Goal: Task Accomplishment & Management: Manage account settings

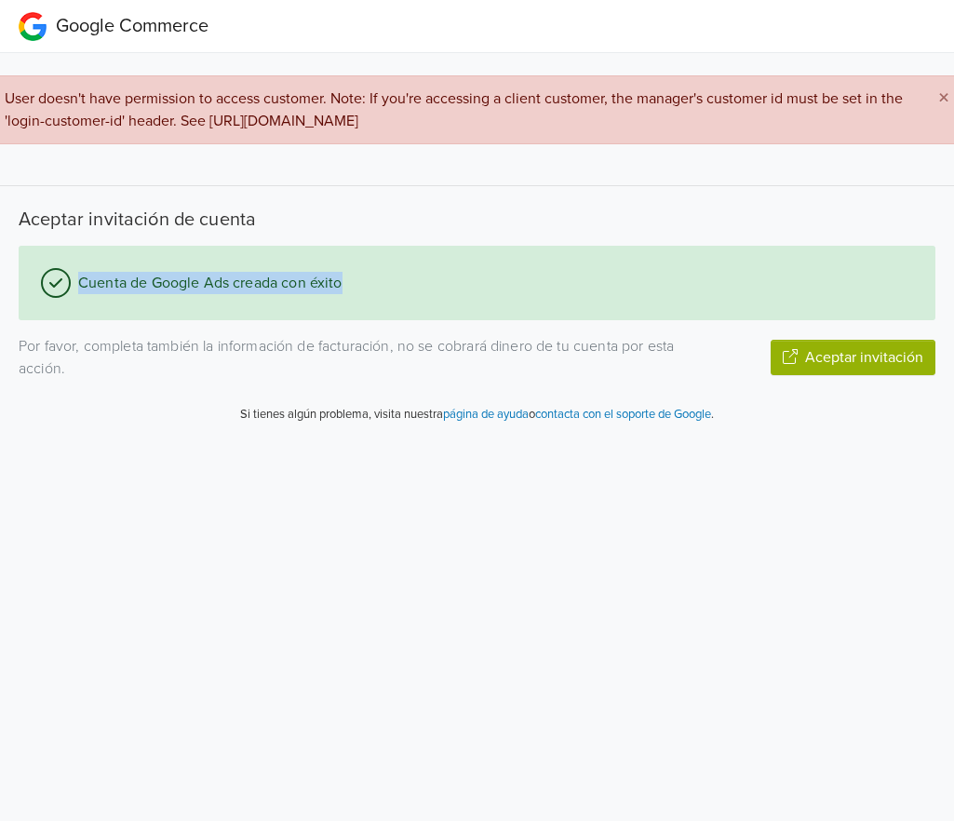
drag, startPoint x: 80, startPoint y: 279, endPoint x: 493, endPoint y: 271, distance: 413.3
click at [493, 271] on div "Cuenta de Google Ads creada con éxito" at bounding box center [477, 283] width 917 height 74
drag, startPoint x: 493, startPoint y: 271, endPoint x: 76, endPoint y: 284, distance: 417.1
click at [76, 284] on div "Cuenta de Google Ads creada con éxito" at bounding box center [477, 283] width 917 height 74
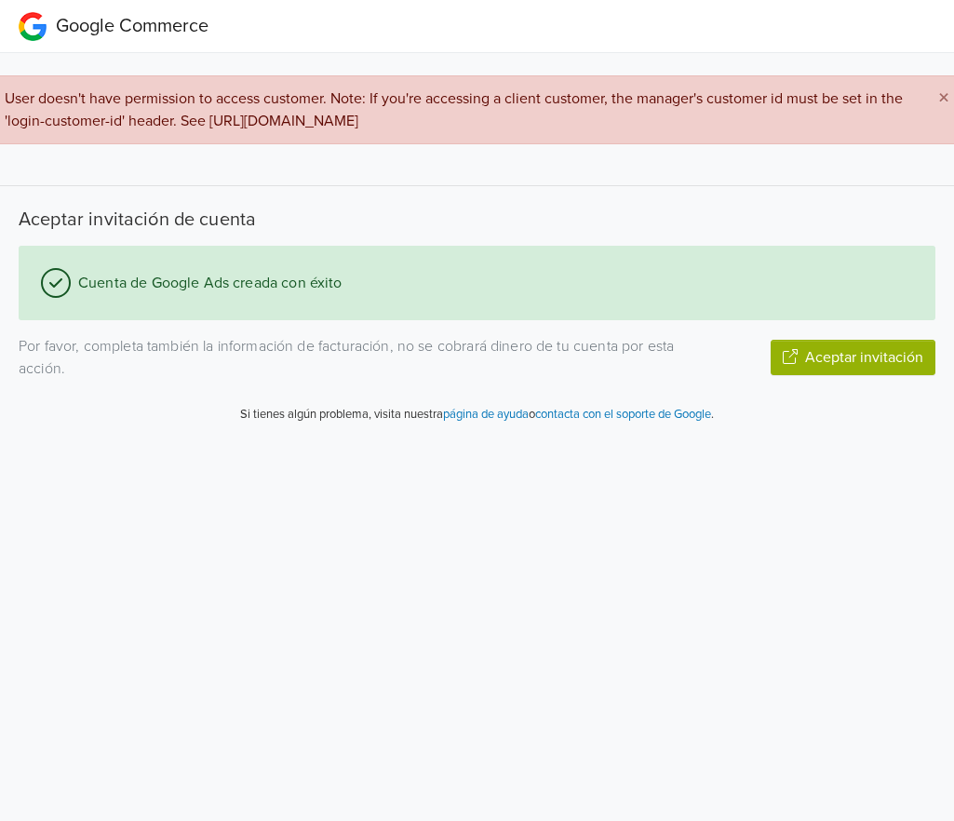
click at [70, 333] on div "Cuenta de Google Ads creada con éxito Por favor, completa también la informació…" at bounding box center [477, 313] width 945 height 134
click at [70, 349] on p "Por favor, completa también la información de facturación, no se cobrará dinero…" at bounding box center [359, 357] width 680 height 45
click at [813, 345] on button "Aceptar invitación" at bounding box center [853, 357] width 165 height 35
